Goal: Obtain resource: Download file/media

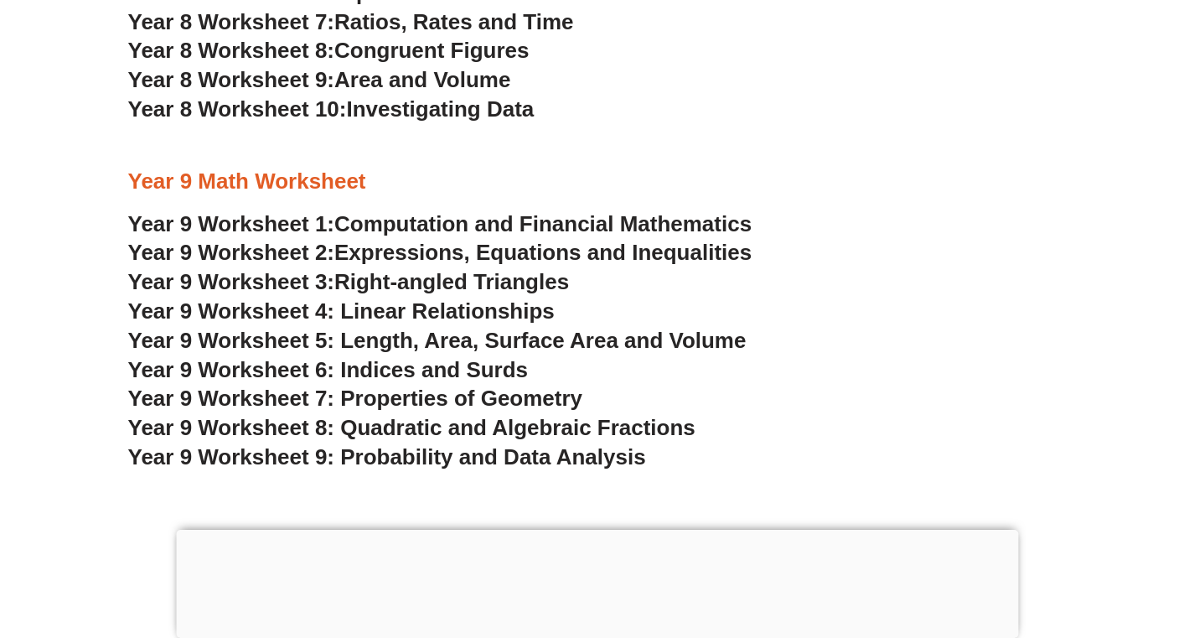
scroll to position [5498, 0]
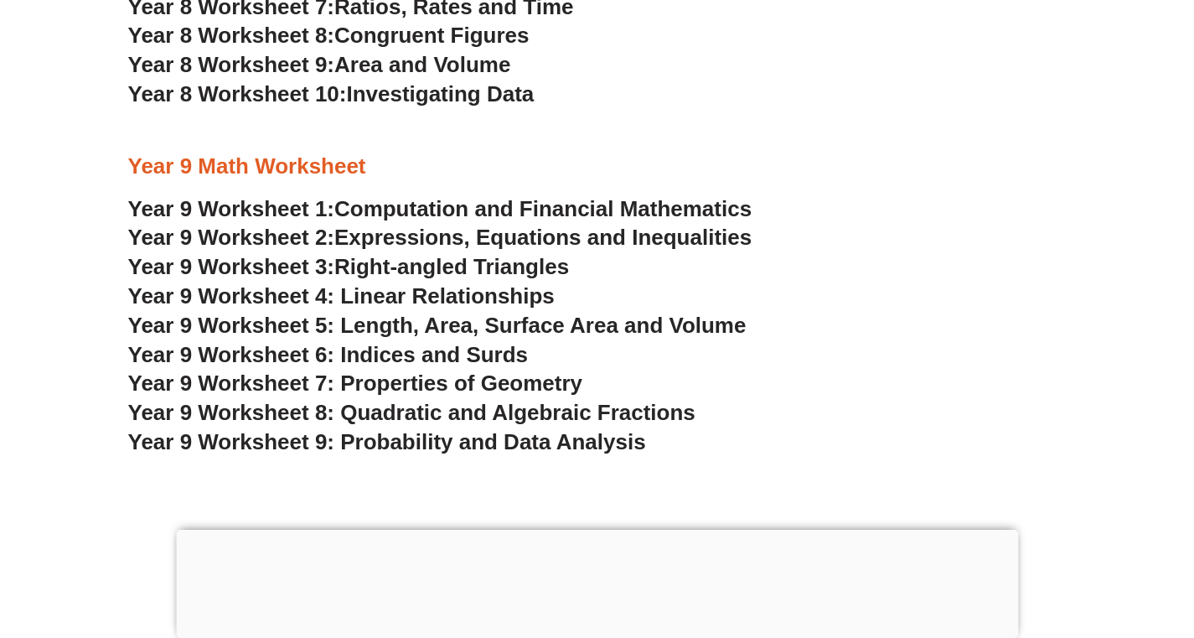
click at [409, 400] on span "Year 9 Worksheet 8: Quadratic and Algebraic Fractions" at bounding box center [411, 412] width 567 height 25
click at [462, 196] on span "Computation and Financial Mathematics" at bounding box center [542, 208] width 417 height 25
click at [457, 225] on span "Expressions, Equations and Inequalities" at bounding box center [542, 237] width 417 height 25
click at [486, 254] on span "Right-angled Triangles" at bounding box center [451, 266] width 235 height 25
click at [483, 283] on span "Year 9 Worksheet 4: Linear Relationships" at bounding box center [341, 295] width 426 height 25
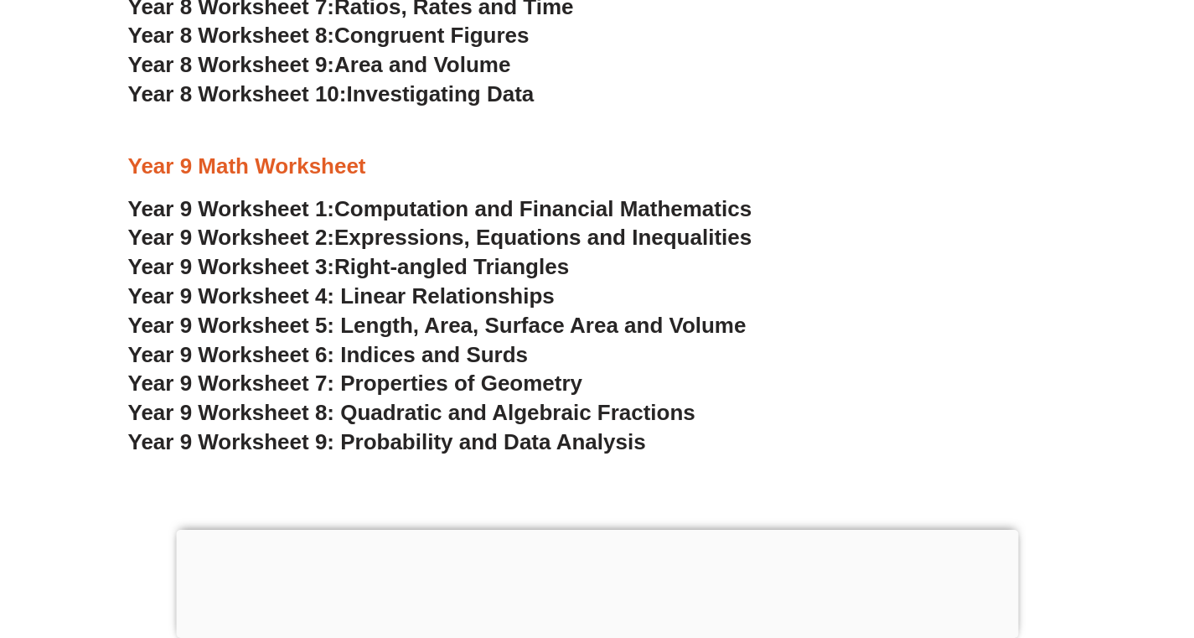
click at [426, 313] on span "Year 9 Worksheet 5: Length, Area, Surface Area and Volume" at bounding box center [437, 325] width 618 height 25
click at [460, 342] on span "Year 9 Worksheet 6: Indices and Surds" at bounding box center [328, 354] width 401 height 25
click at [525, 370] on span "Year 9 Worksheet 7: Properties of Geometry" at bounding box center [355, 382] width 455 height 25
click at [452, 400] on span "Year 9 Worksheet 8: Quadratic and Algebraic Fractions" at bounding box center [411, 412] width 567 height 25
click at [493, 429] on span "Year 9 Worksheet 9: Probability and Data Analysis" at bounding box center [387, 441] width 518 height 25
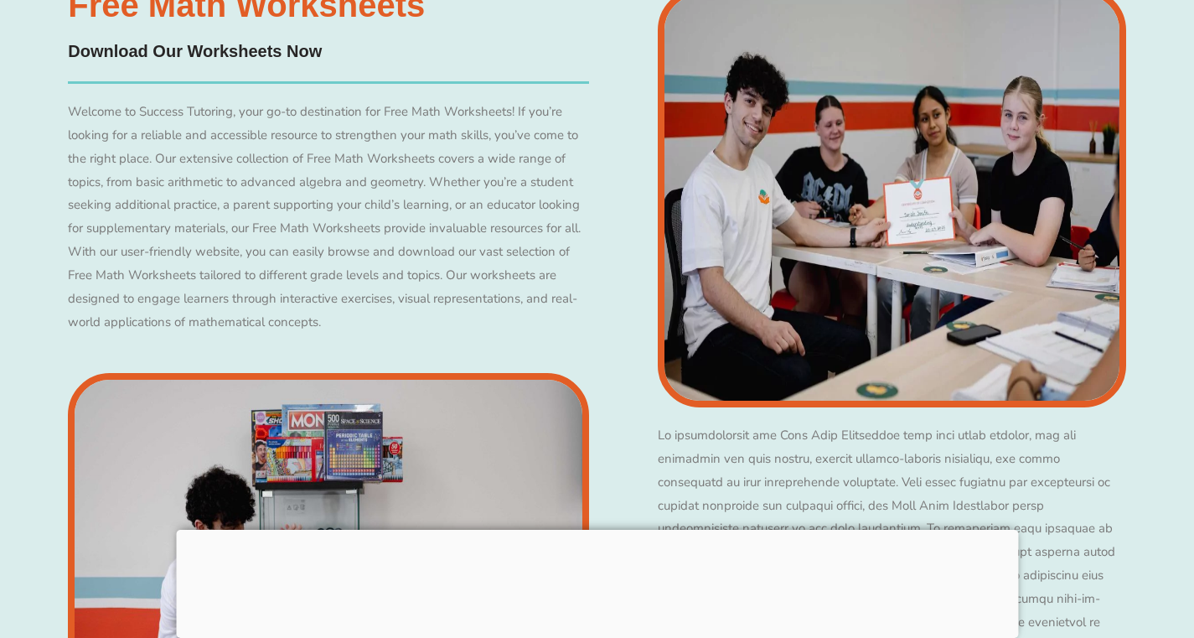
scroll to position [6868, 0]
